Goal: Task Accomplishment & Management: Use online tool/utility

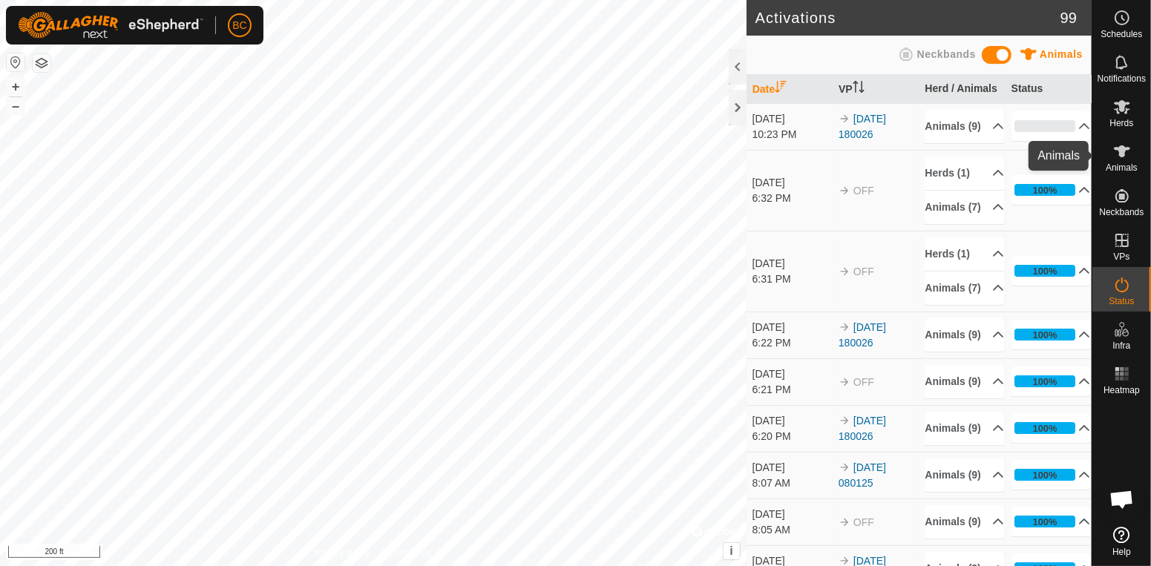
click at [1118, 163] on span "Animals" at bounding box center [1122, 167] width 32 height 9
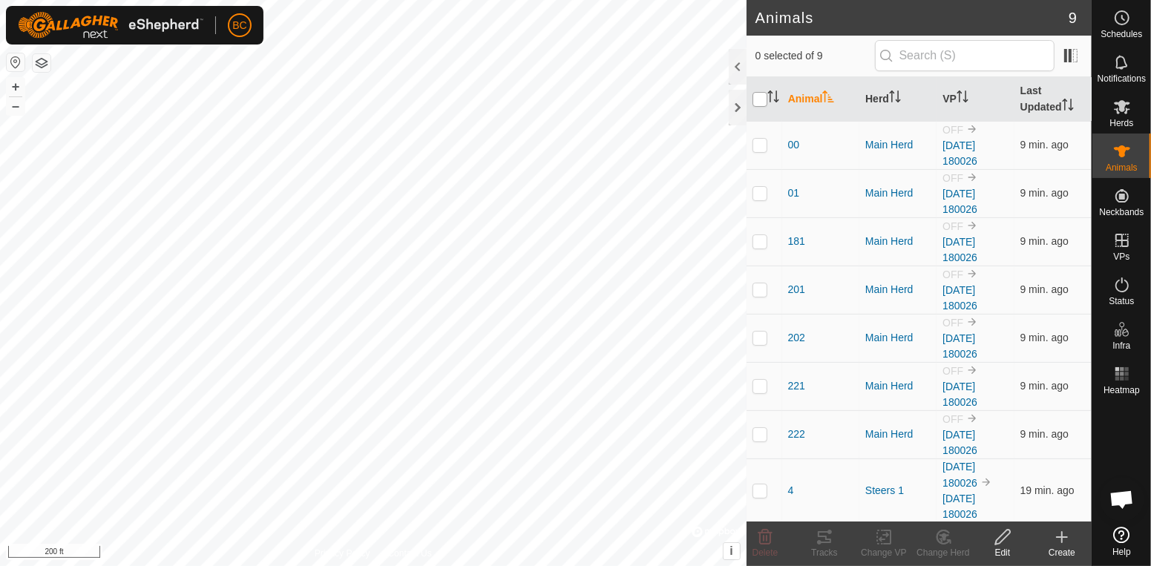
click at [758, 107] on input "checkbox" at bounding box center [760, 99] width 15 height 15
checkbox input "true"
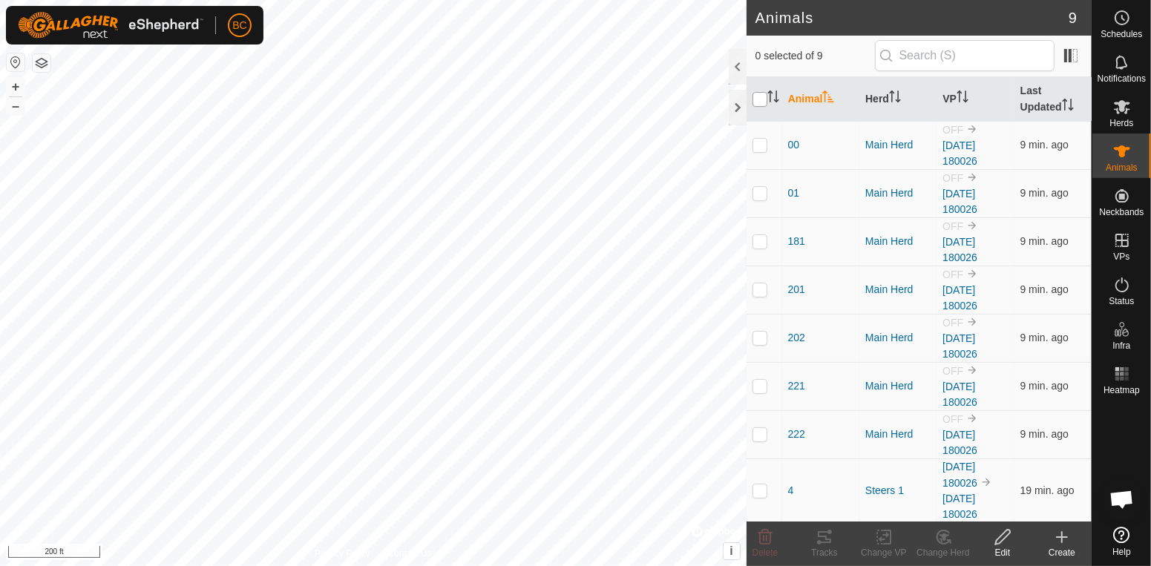
checkbox input "true"
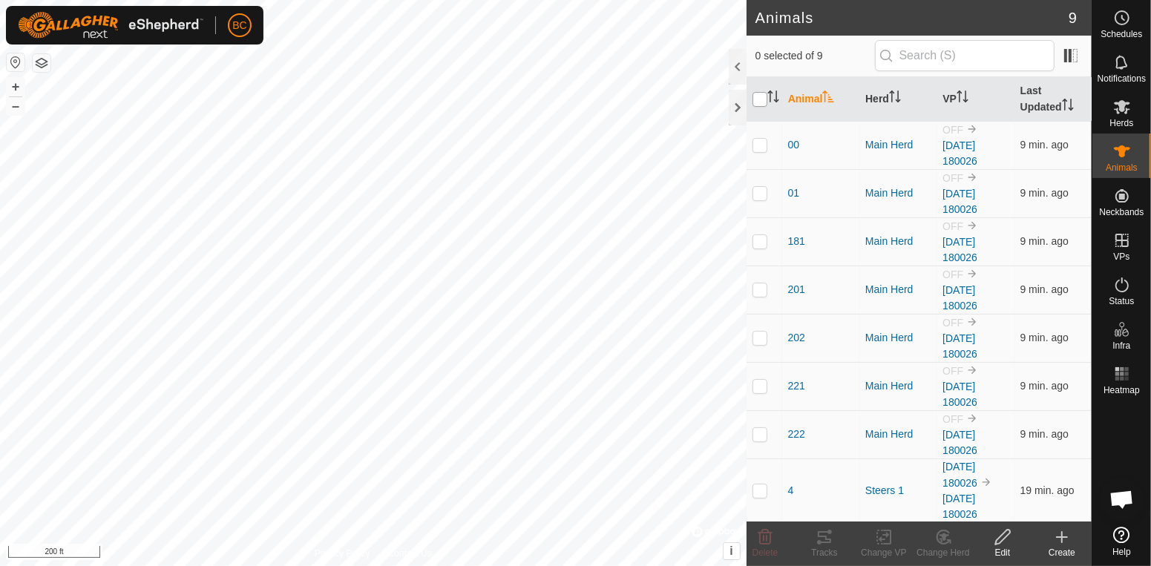
checkbox input "true"
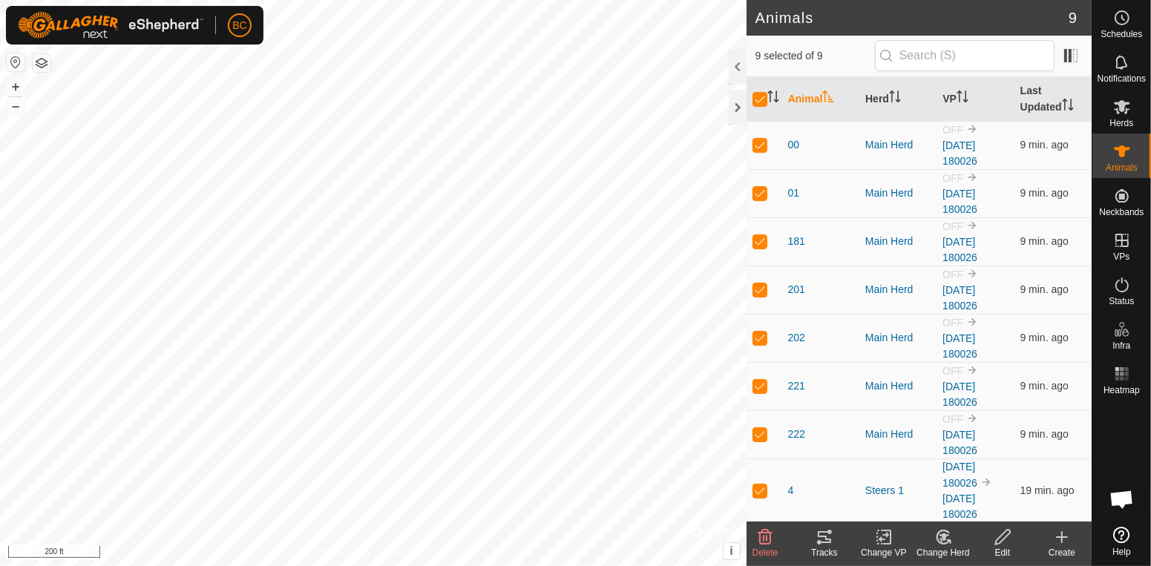
click at [886, 537] on icon at bounding box center [884, 538] width 10 height 10
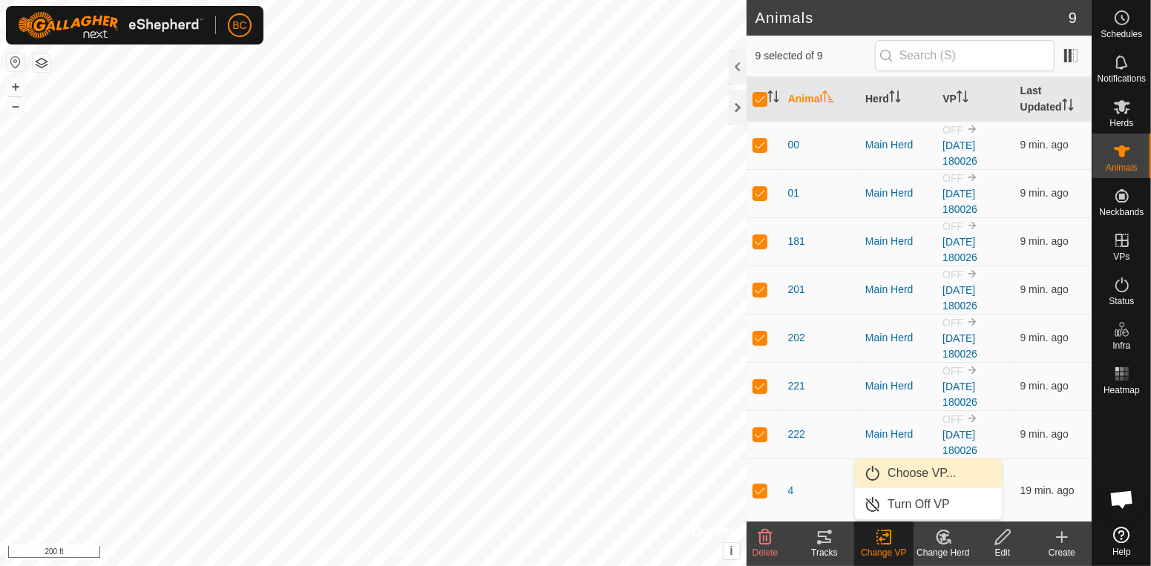
click at [903, 470] on link "Choose VP..." at bounding box center [928, 474] width 147 height 30
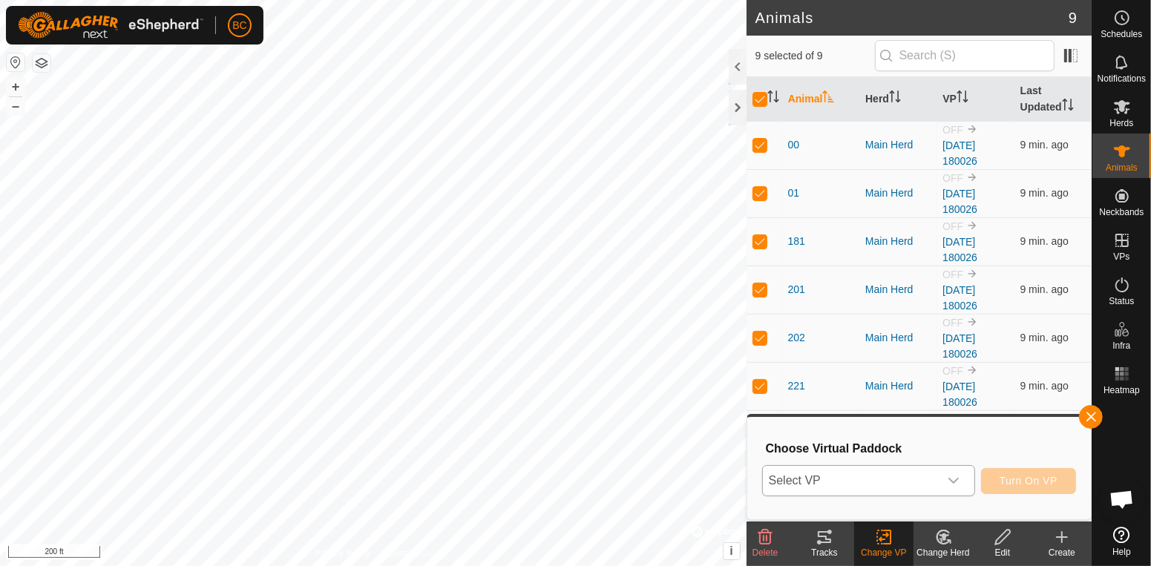
click at [952, 482] on icon "dropdown trigger" at bounding box center [954, 481] width 12 height 12
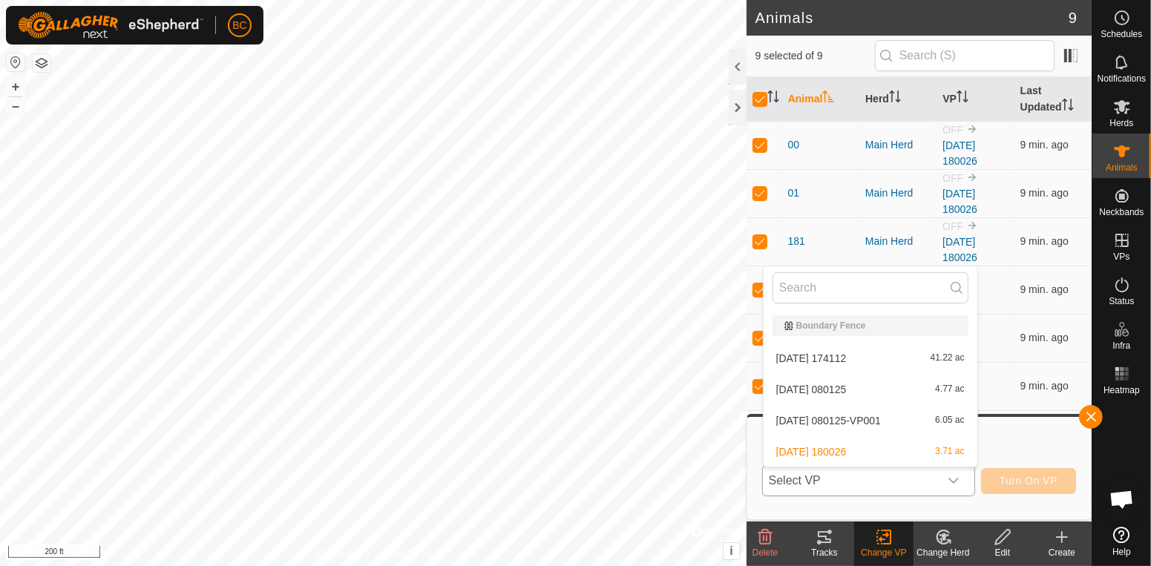
click at [944, 455] on li "[DATE] 180026 3.71 ac" at bounding box center [871, 452] width 214 height 30
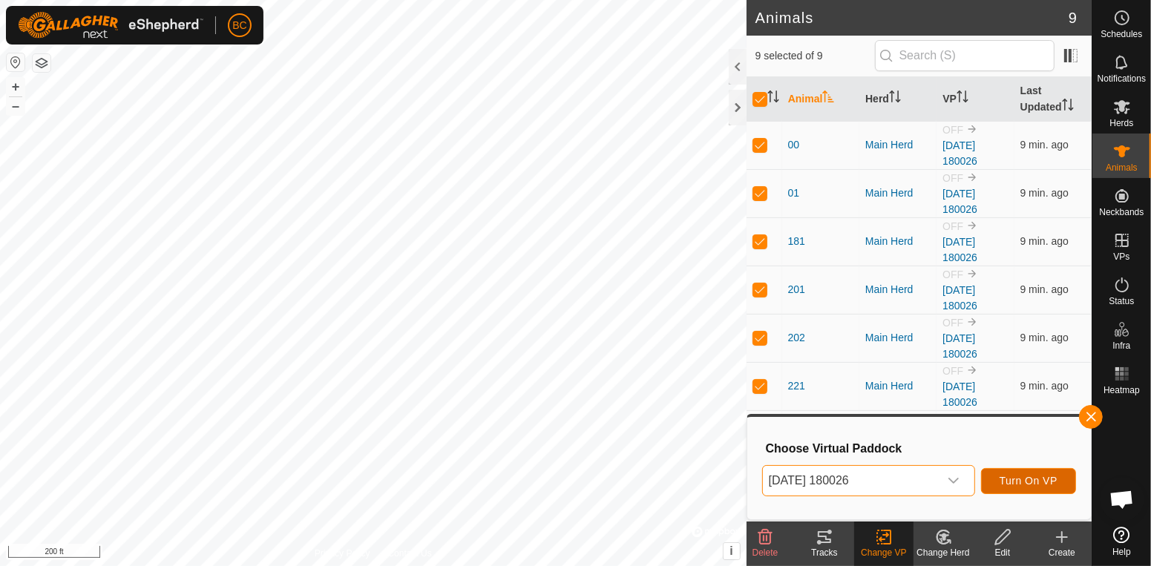
click at [1009, 478] on span "Turn On VP" at bounding box center [1029, 481] width 58 height 12
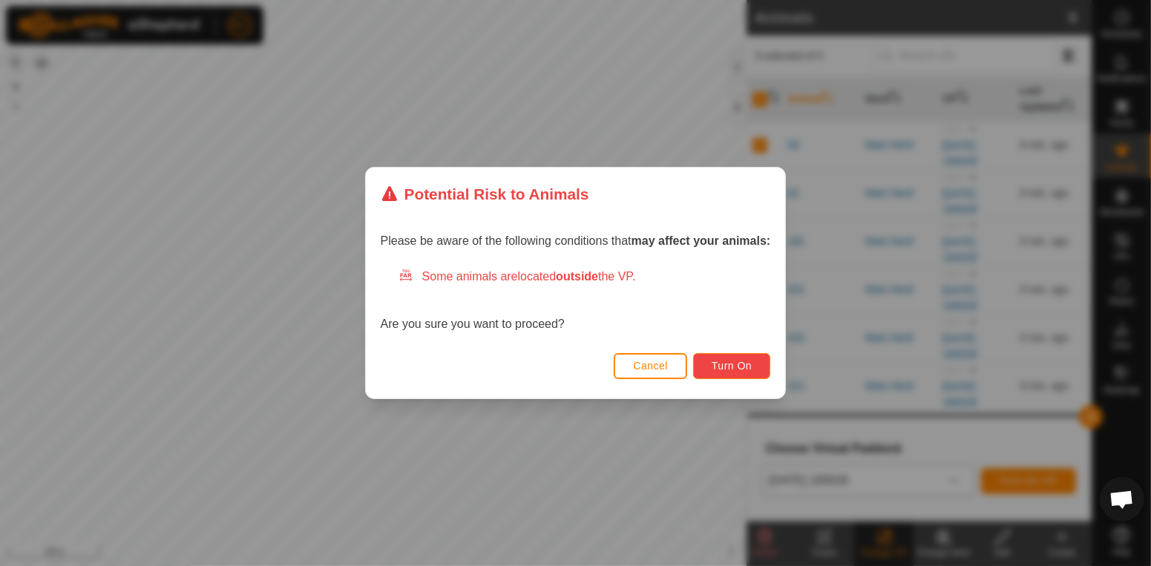
click at [738, 367] on span "Turn On" at bounding box center [732, 366] width 40 height 12
